Goal: Navigation & Orientation: Understand site structure

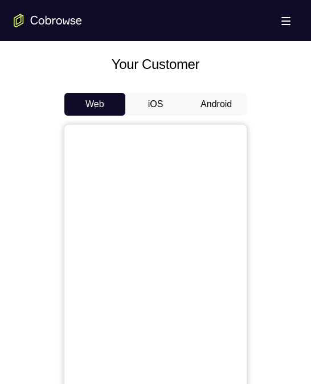
scroll to position [490, 0]
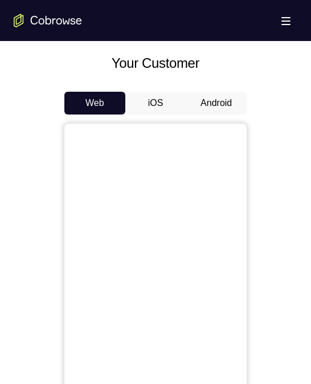
click at [215, 98] on button "Android" at bounding box center [216, 103] width 61 height 23
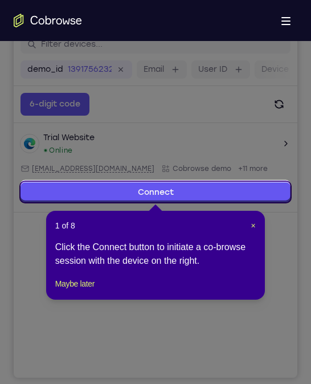
scroll to position [139, 0]
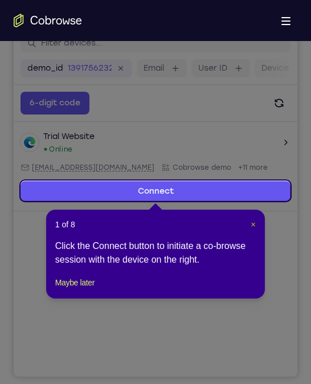
click at [251, 222] on span "×" at bounding box center [253, 224] width 5 height 9
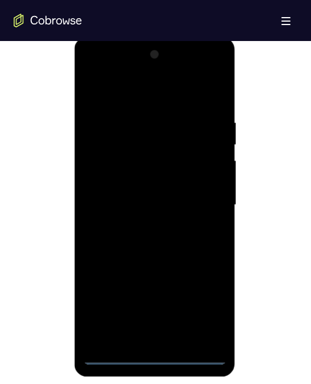
scroll to position [583, 0]
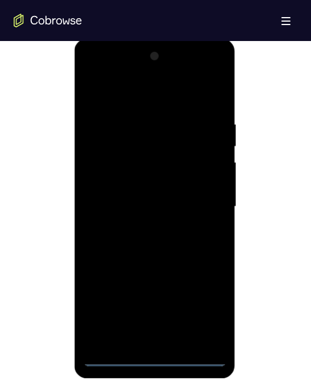
click at [153, 360] on div at bounding box center [154, 206] width 143 height 319
click at [212, 308] on div at bounding box center [154, 206] width 143 height 319
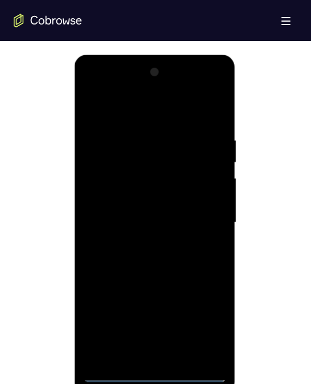
click at [108, 92] on div at bounding box center [154, 222] width 143 height 319
click at [203, 214] on div at bounding box center [154, 222] width 143 height 319
click at [146, 240] on div at bounding box center [154, 222] width 143 height 319
click at [121, 209] on div at bounding box center [154, 222] width 143 height 319
click at [110, 200] on div at bounding box center [154, 222] width 143 height 319
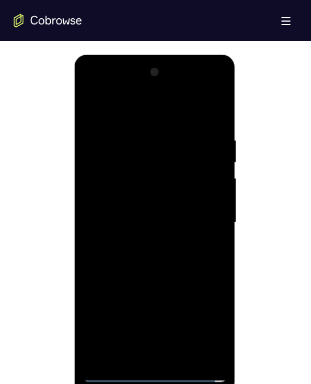
click at [115, 223] on div at bounding box center [154, 222] width 143 height 319
click at [117, 264] on div at bounding box center [154, 222] width 143 height 319
click at [138, 261] on div at bounding box center [154, 222] width 143 height 319
drag, startPoint x: 170, startPoint y: 247, endPoint x: 167, endPoint y: 197, distance: 49.6
click at [167, 197] on div at bounding box center [154, 222] width 143 height 319
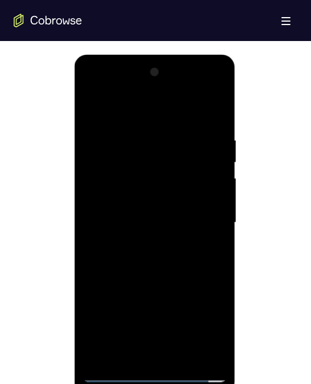
click at [148, 249] on div at bounding box center [154, 222] width 143 height 319
click at [220, 109] on div at bounding box center [154, 222] width 143 height 319
click at [114, 376] on div at bounding box center [154, 222] width 143 height 319
drag, startPoint x: 138, startPoint y: 195, endPoint x: 132, endPoint y: 142, distance: 53.9
click at [132, 142] on div at bounding box center [154, 222] width 143 height 319
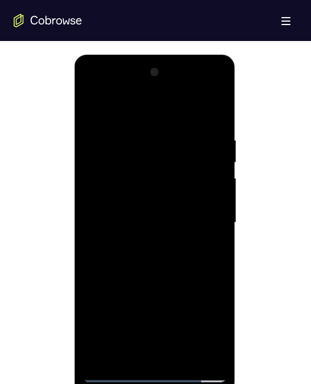
drag, startPoint x: 172, startPoint y: 266, endPoint x: 174, endPoint y: 193, distance: 72.9
click at [174, 193] on div at bounding box center [154, 222] width 143 height 319
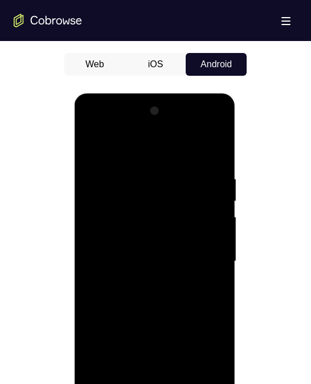
scroll to position [523, 0]
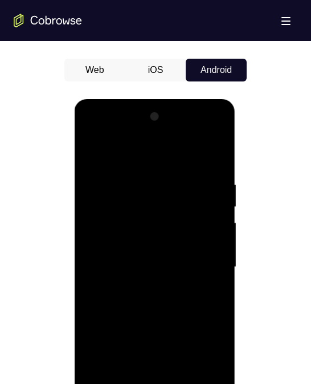
click at [216, 196] on div at bounding box center [154, 267] width 143 height 319
click at [216, 194] on div at bounding box center [154, 267] width 143 height 319
click at [219, 194] on div at bounding box center [154, 267] width 143 height 319
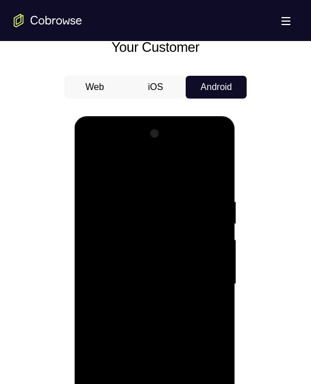
scroll to position [504, 0]
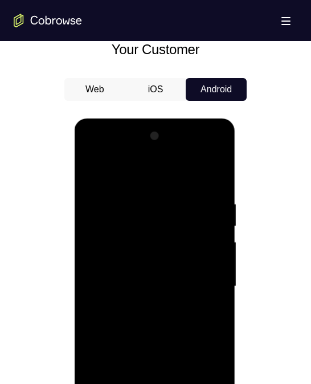
drag, startPoint x: 199, startPoint y: 208, endPoint x: 199, endPoint y: 229, distance: 21.6
click at [199, 229] on div at bounding box center [154, 286] width 143 height 319
click at [219, 234] on div at bounding box center [154, 286] width 143 height 319
drag, startPoint x: 200, startPoint y: 219, endPoint x: 199, endPoint y: 242, distance: 23.9
click at [199, 242] on div at bounding box center [154, 286] width 143 height 319
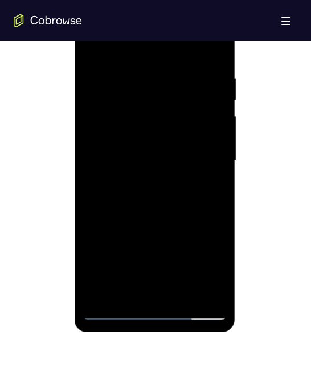
scroll to position [632, 0]
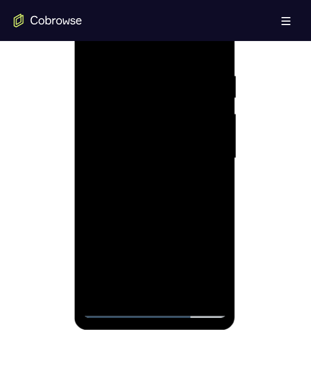
drag, startPoint x: 176, startPoint y: 175, endPoint x: 176, endPoint y: 219, distance: 43.8
click at [176, 219] on div at bounding box center [154, 158] width 143 height 319
click at [219, 128] on div at bounding box center [154, 158] width 143 height 319
click at [219, 170] on div at bounding box center [154, 158] width 143 height 319
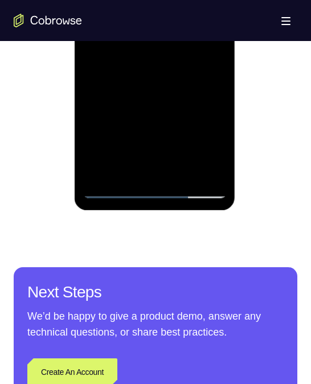
scroll to position [752, 0]
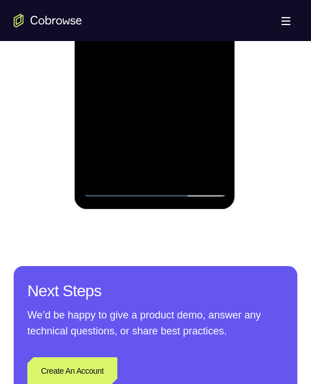
click at [183, 172] on div at bounding box center [154, 37] width 143 height 319
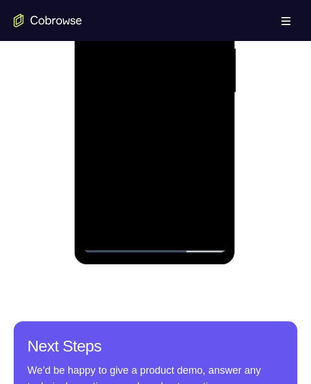
scroll to position [697, 0]
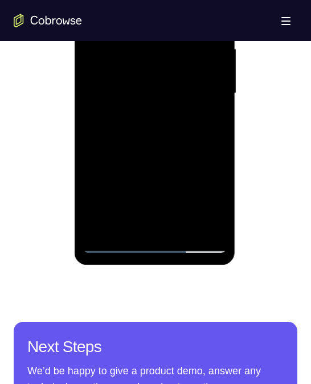
click at [148, 152] on div at bounding box center [154, 93] width 143 height 319
click at [151, 80] on div at bounding box center [154, 93] width 143 height 319
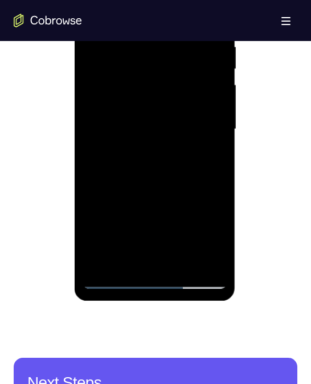
scroll to position [660, 0]
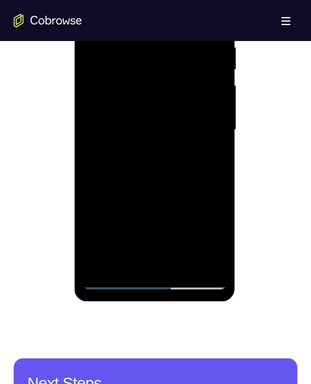
click at [211, 241] on div at bounding box center [154, 129] width 143 height 319
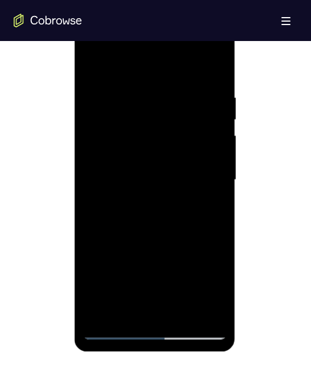
scroll to position [595, 0]
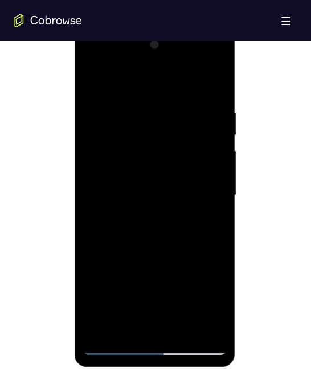
click at [92, 83] on div at bounding box center [154, 195] width 143 height 319
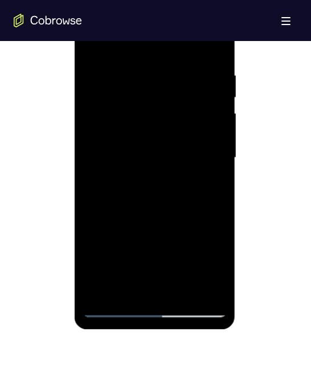
scroll to position [630, 0]
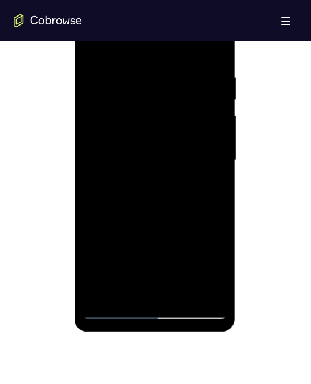
click at [220, 102] on div at bounding box center [154, 160] width 143 height 319
drag, startPoint x: 126, startPoint y: 163, endPoint x: 126, endPoint y: 131, distance: 31.3
click at [126, 131] on div at bounding box center [154, 160] width 143 height 319
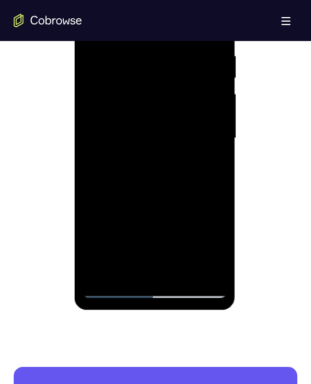
scroll to position [653, 0]
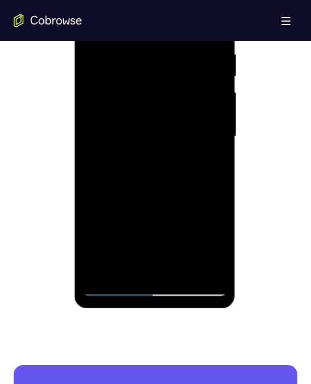
click at [118, 269] on div at bounding box center [154, 136] width 143 height 319
click at [112, 287] on div at bounding box center [154, 136] width 143 height 319
click at [131, 238] on div at bounding box center [154, 136] width 143 height 319
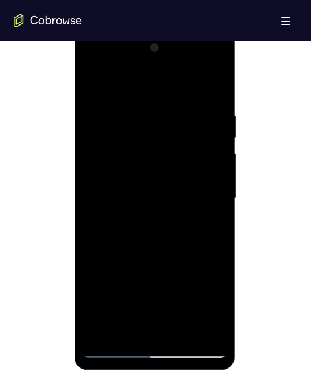
scroll to position [589, 0]
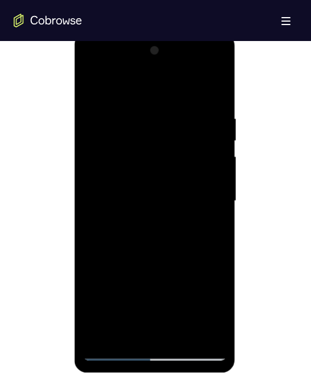
click at [121, 88] on div at bounding box center [154, 201] width 143 height 319
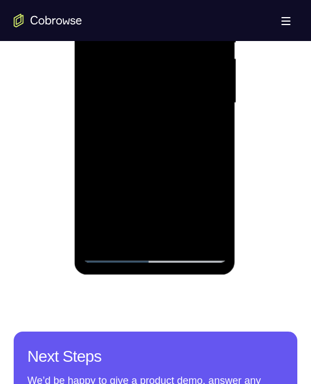
scroll to position [687, 0]
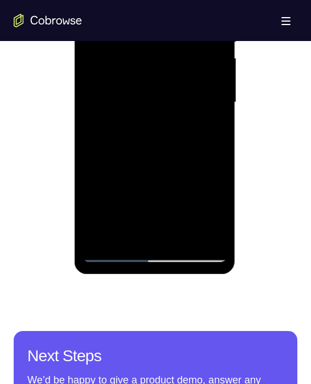
click at [105, 237] on div at bounding box center [154, 102] width 143 height 319
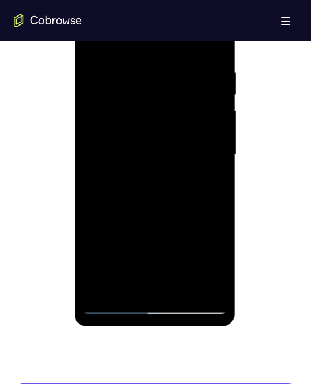
scroll to position [635, 0]
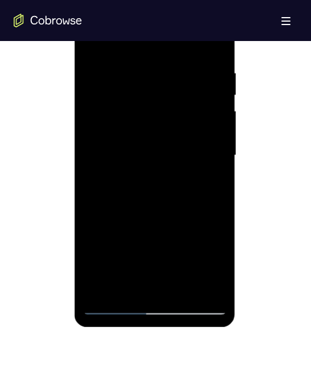
click at [174, 65] on div at bounding box center [154, 155] width 143 height 319
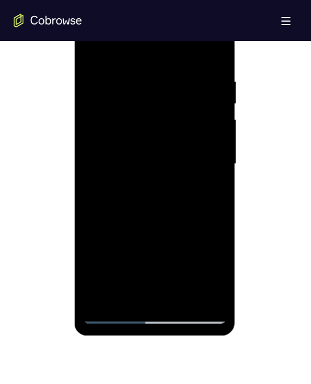
scroll to position [626, 0]
click at [199, 143] on div at bounding box center [154, 164] width 143 height 319
click at [200, 290] on div at bounding box center [154, 164] width 143 height 319
click at [208, 167] on div at bounding box center [154, 164] width 143 height 319
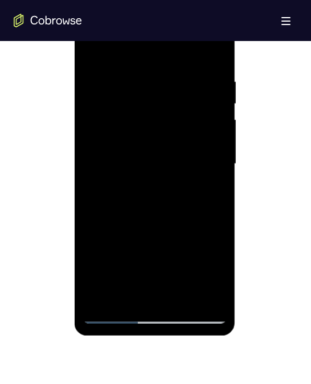
click at [206, 134] on div at bounding box center [154, 164] width 143 height 319
click at [199, 146] on div at bounding box center [154, 164] width 143 height 319
click at [188, 157] on div at bounding box center [154, 164] width 143 height 319
click at [203, 153] on div at bounding box center [154, 164] width 143 height 319
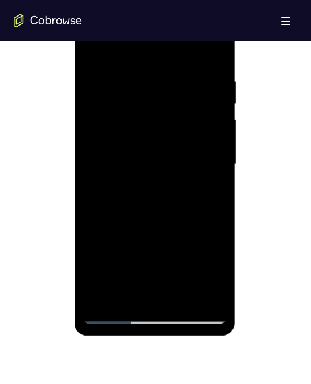
click at [203, 153] on div at bounding box center [154, 164] width 143 height 319
click at [189, 199] on div at bounding box center [154, 164] width 143 height 319
click at [201, 151] on div at bounding box center [154, 164] width 143 height 319
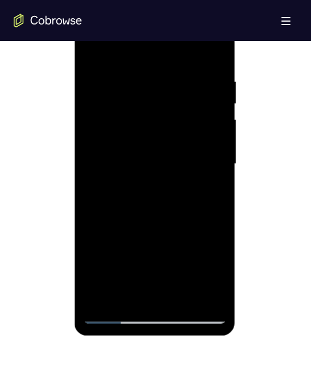
click at [208, 135] on div at bounding box center [154, 164] width 143 height 319
click at [208, 137] on div at bounding box center [154, 164] width 143 height 319
click at [197, 295] on div at bounding box center [154, 164] width 143 height 319
click at [203, 176] on div at bounding box center [154, 164] width 143 height 319
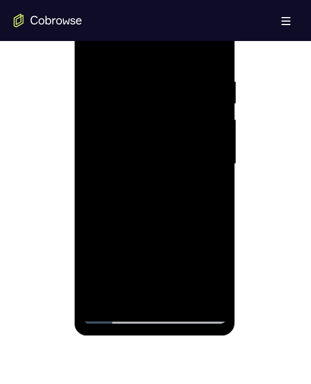
click at [203, 176] on div at bounding box center [154, 164] width 143 height 319
drag, startPoint x: 203, startPoint y: 176, endPoint x: 116, endPoint y: 202, distance: 90.2
click at [116, 202] on div at bounding box center [154, 164] width 143 height 319
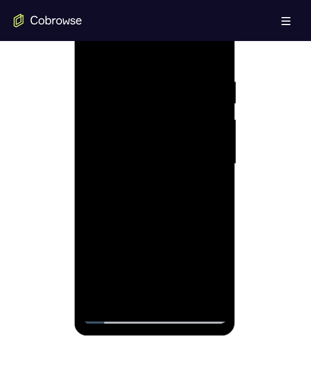
click at [195, 297] on div at bounding box center [154, 164] width 143 height 319
click at [142, 296] on div at bounding box center [154, 164] width 143 height 319
click at [188, 161] on div at bounding box center [154, 164] width 143 height 319
click at [176, 290] on div at bounding box center [154, 164] width 143 height 319
click at [210, 287] on div at bounding box center [154, 164] width 143 height 319
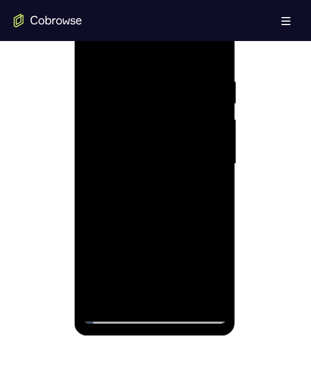
click at [201, 164] on div at bounding box center [154, 164] width 143 height 319
click at [197, 290] on div at bounding box center [154, 164] width 143 height 319
click at [197, 129] on div at bounding box center [154, 164] width 143 height 319
click at [212, 120] on div at bounding box center [154, 164] width 143 height 319
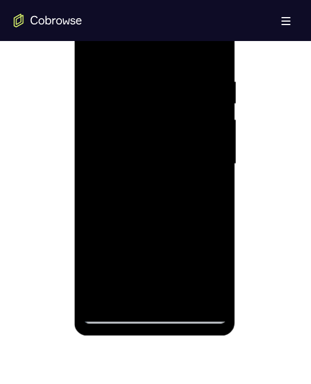
click at [200, 126] on div at bounding box center [154, 164] width 143 height 319
click at [194, 125] on div at bounding box center [154, 164] width 143 height 319
click at [191, 133] on div at bounding box center [154, 164] width 143 height 319
click at [204, 117] on div at bounding box center [154, 164] width 143 height 319
